Goal: Check status

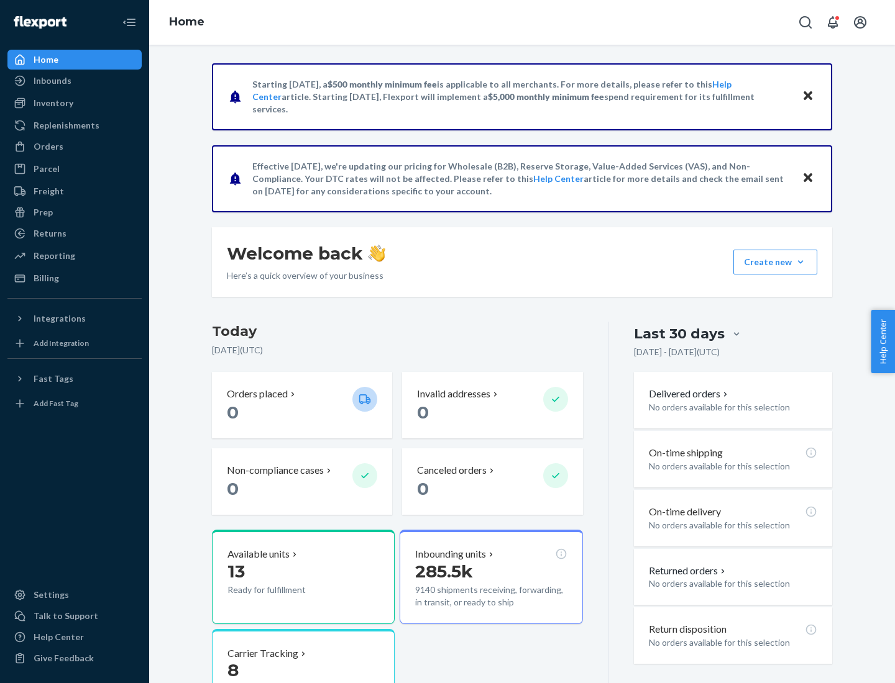
click at [800, 262] on button "Create new Create new inbound Create new order Create new product" at bounding box center [775, 262] width 84 height 25
click at [52, 81] on div "Inbounds" at bounding box center [53, 81] width 38 height 12
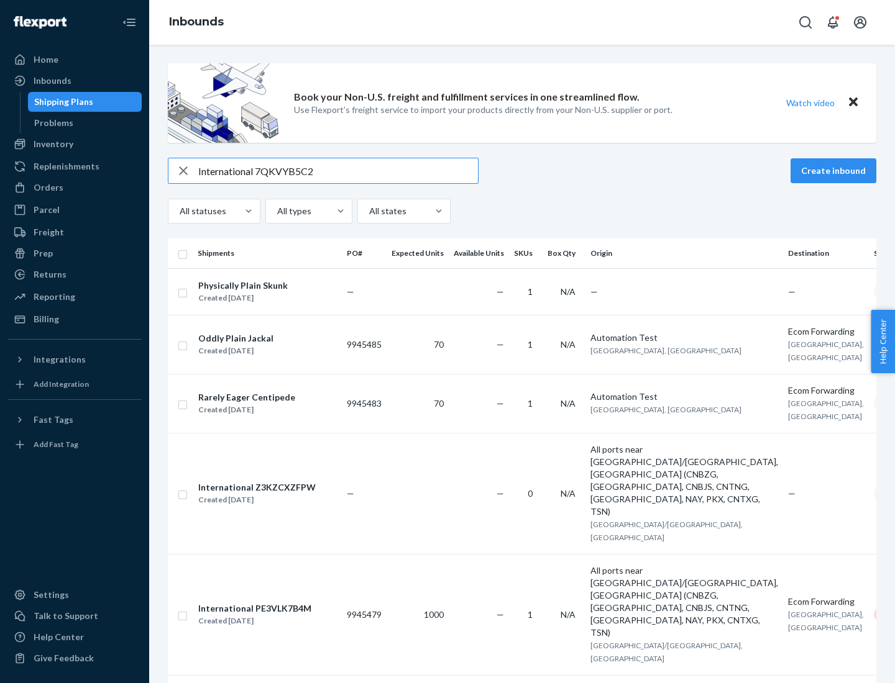
type input "International 7QKVYB5C29"
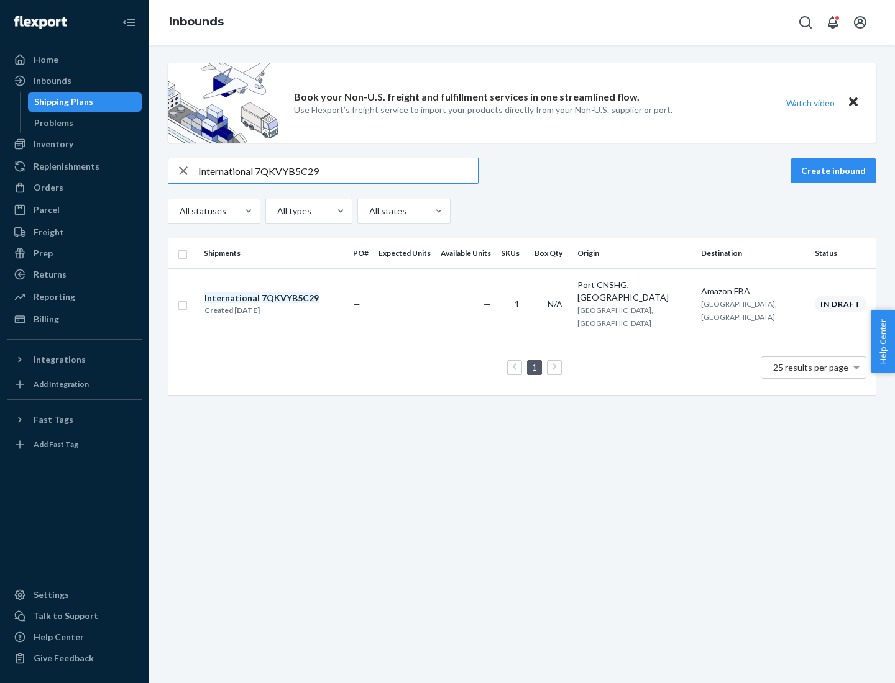
click at [283, 304] on div "Created [DATE]" at bounding box center [261, 310] width 114 height 12
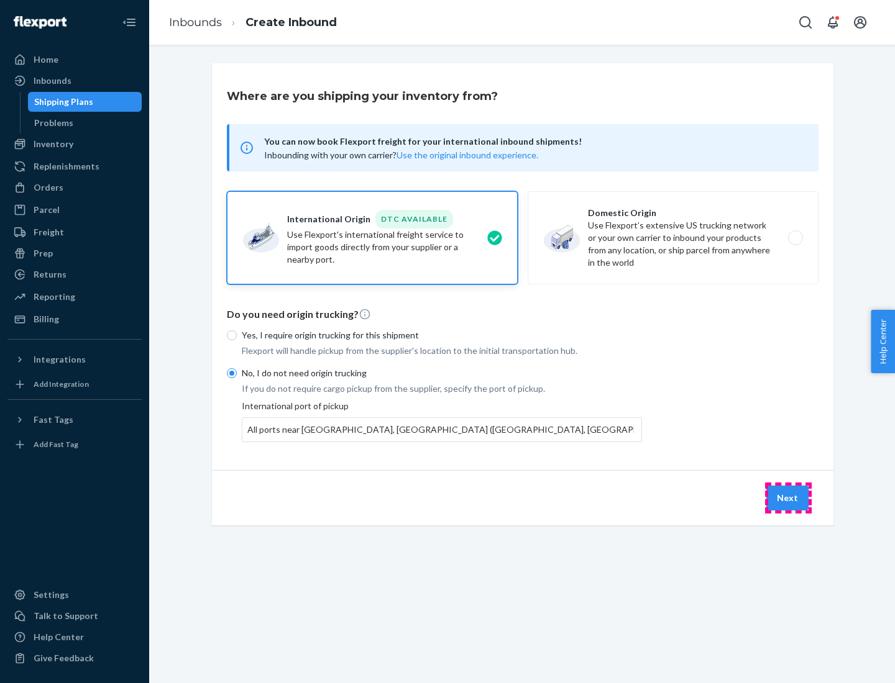
click at [788, 498] on button "Next" at bounding box center [787, 498] width 42 height 25
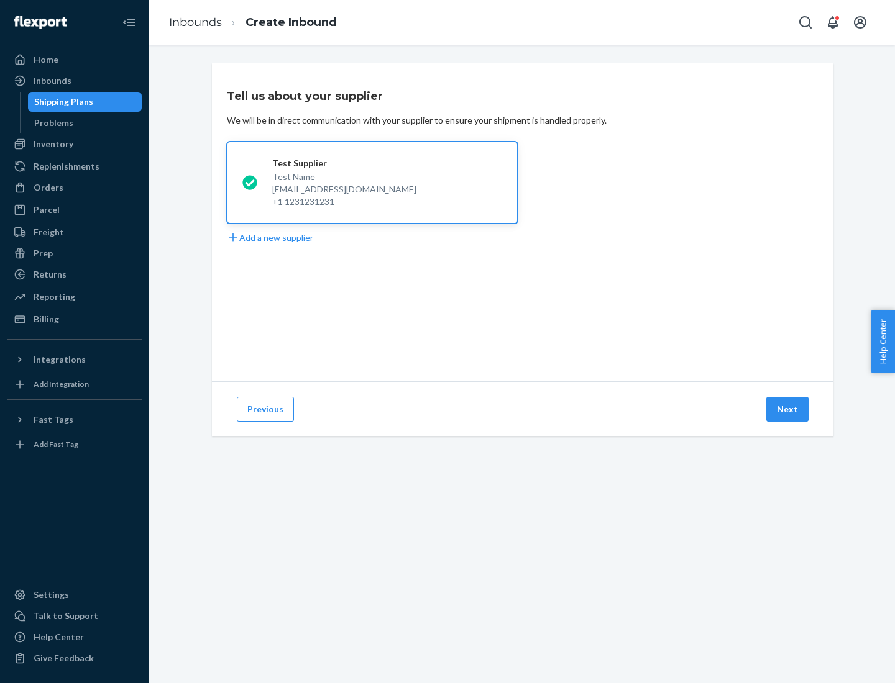
click at [788, 409] on button "Next" at bounding box center [787, 409] width 42 height 25
